Goal: Transaction & Acquisition: Purchase product/service

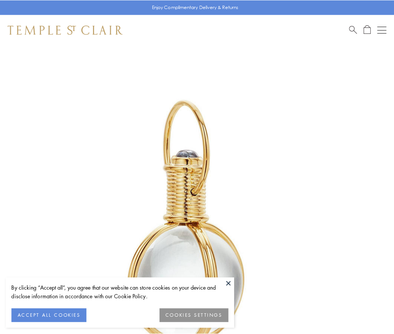
scroll to position [196, 0]
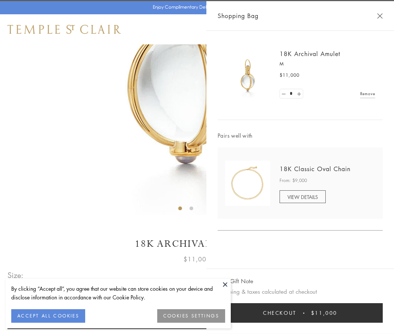
click at [300, 312] on button "Checkout $11,000" at bounding box center [300, 313] width 165 height 20
